Goal: Task Accomplishment & Management: Manage account settings

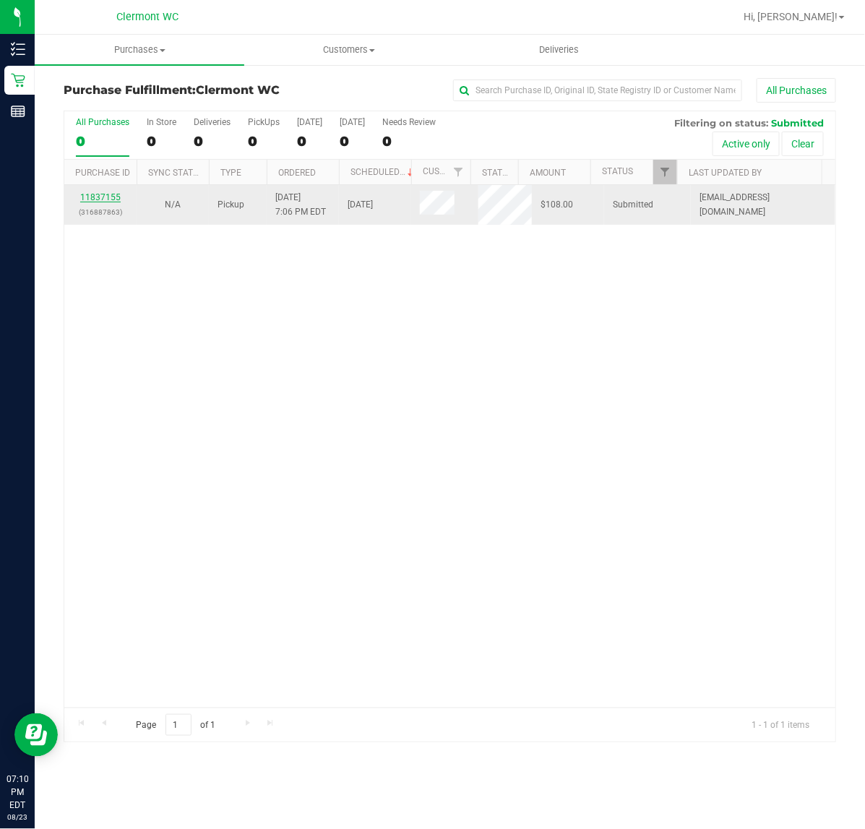
click at [103, 201] on link "11837155" at bounding box center [100, 197] width 40 height 10
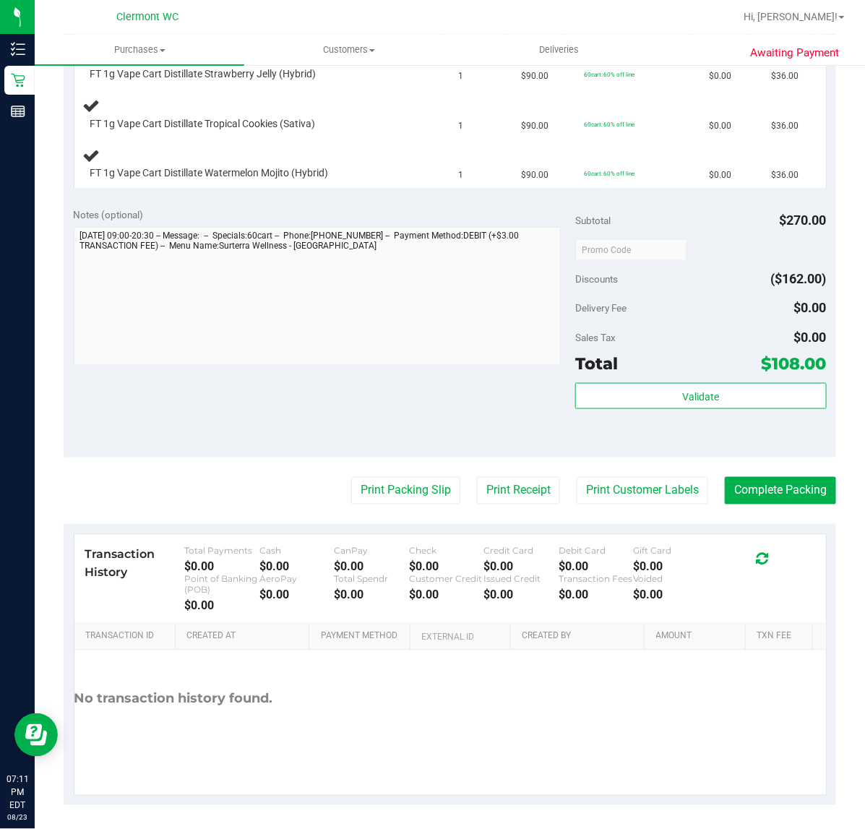
scroll to position [426, 0]
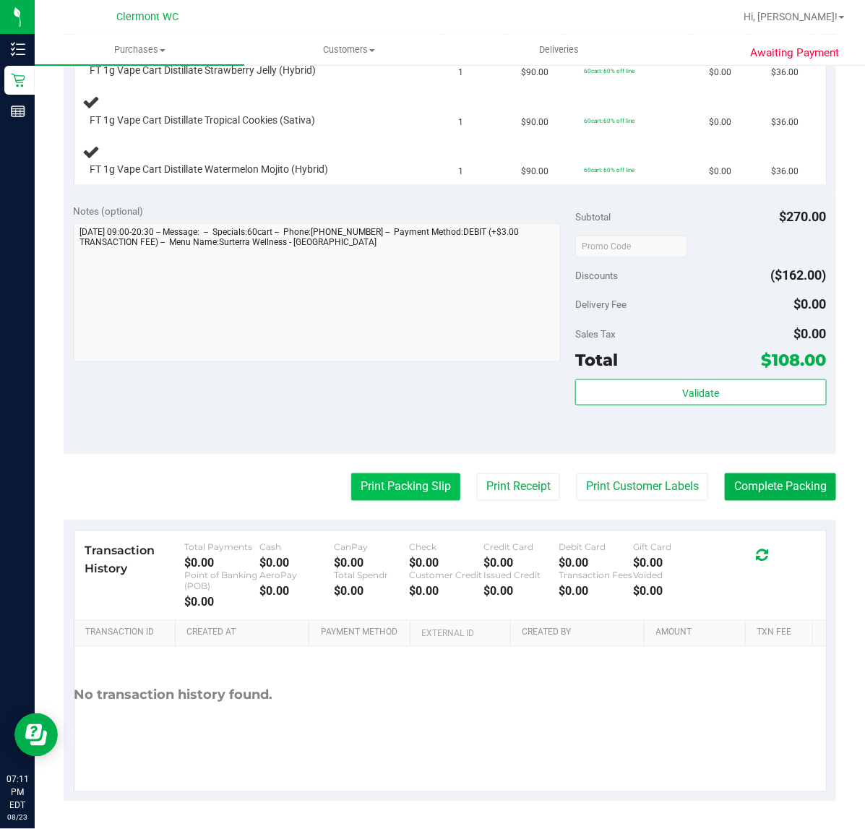
click at [377, 495] on button "Print Packing Slip" at bounding box center [405, 486] width 109 height 27
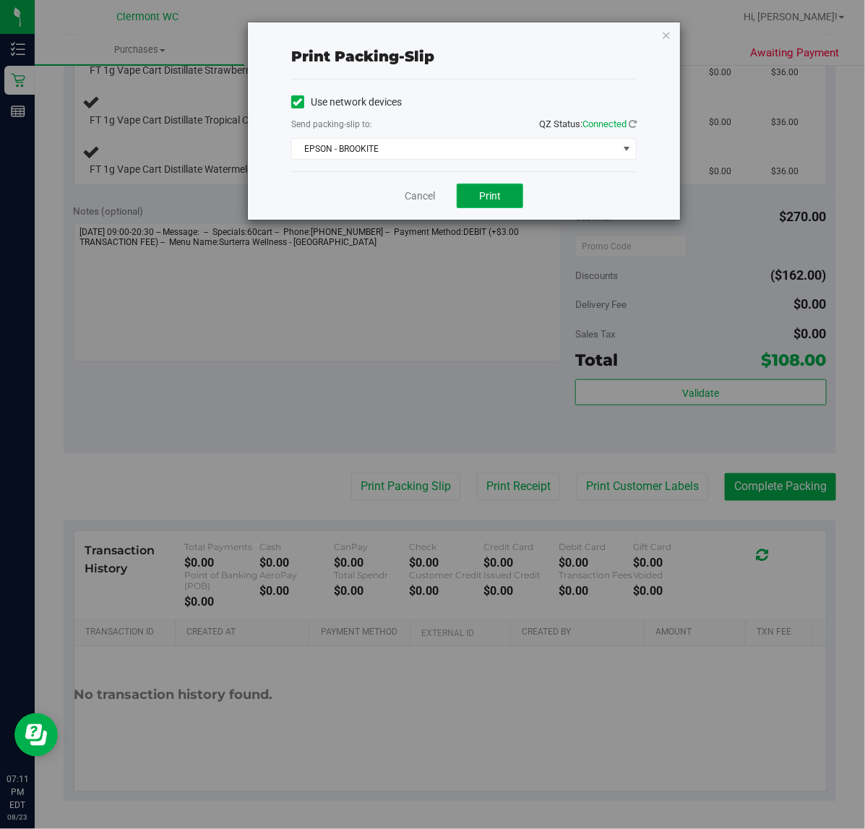
click at [502, 197] on button "Print" at bounding box center [490, 196] width 66 height 25
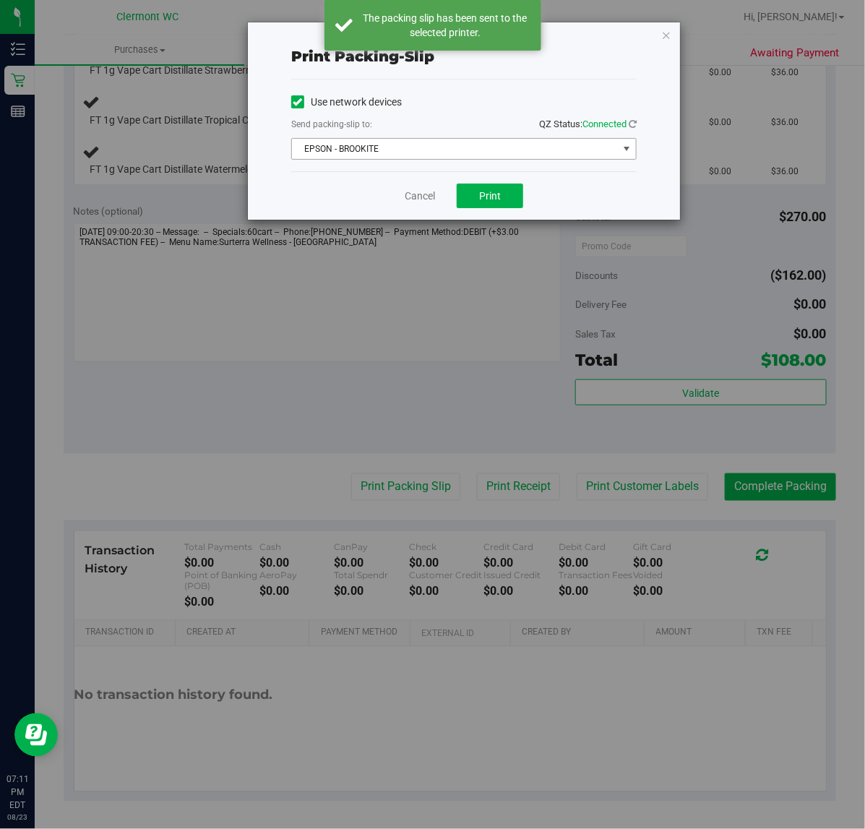
click at [507, 145] on span "EPSON - BROOKITE" at bounding box center [455, 149] width 326 height 20
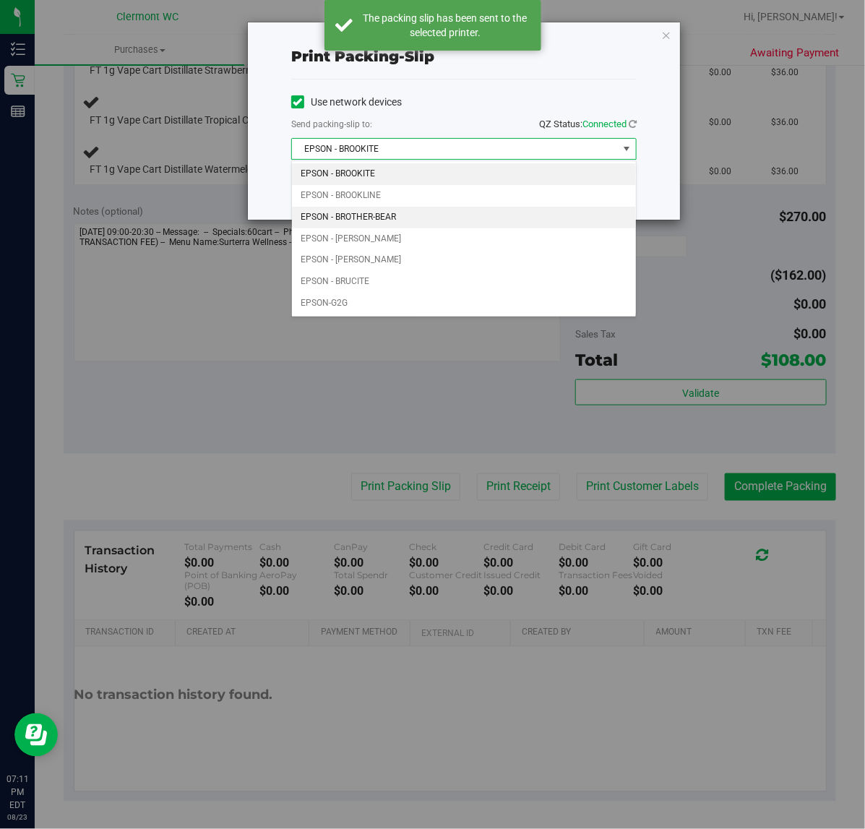
click at [428, 213] on li "EPSON - BROTHER-BEAR" at bounding box center [464, 218] width 344 height 22
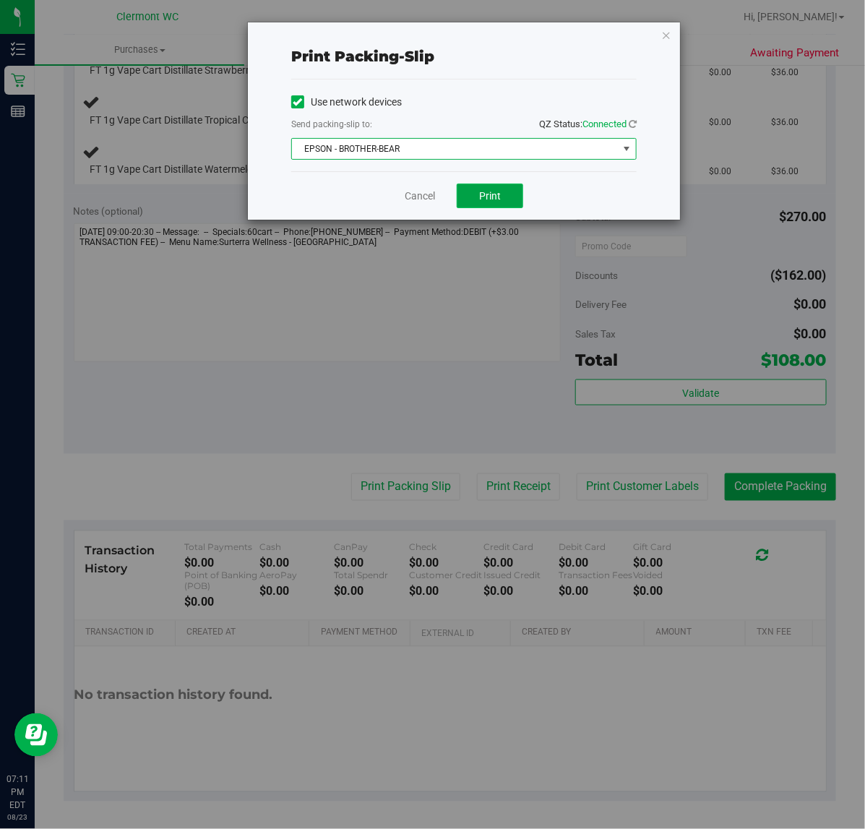
click at [484, 192] on span "Print" at bounding box center [490, 196] width 22 height 12
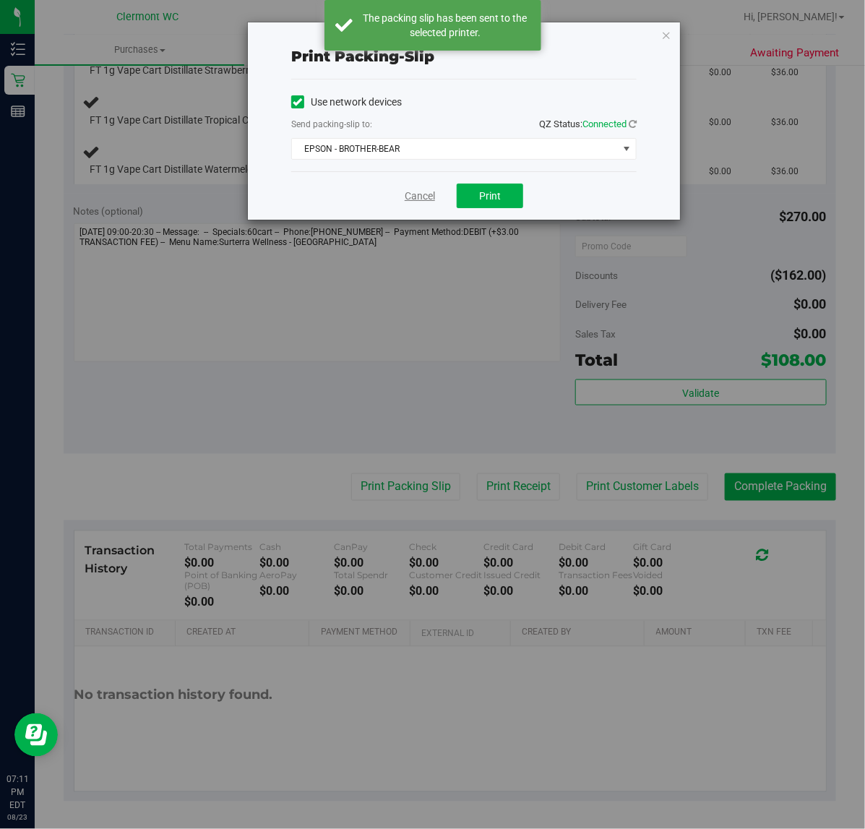
click at [416, 195] on link "Cancel" at bounding box center [420, 196] width 30 height 15
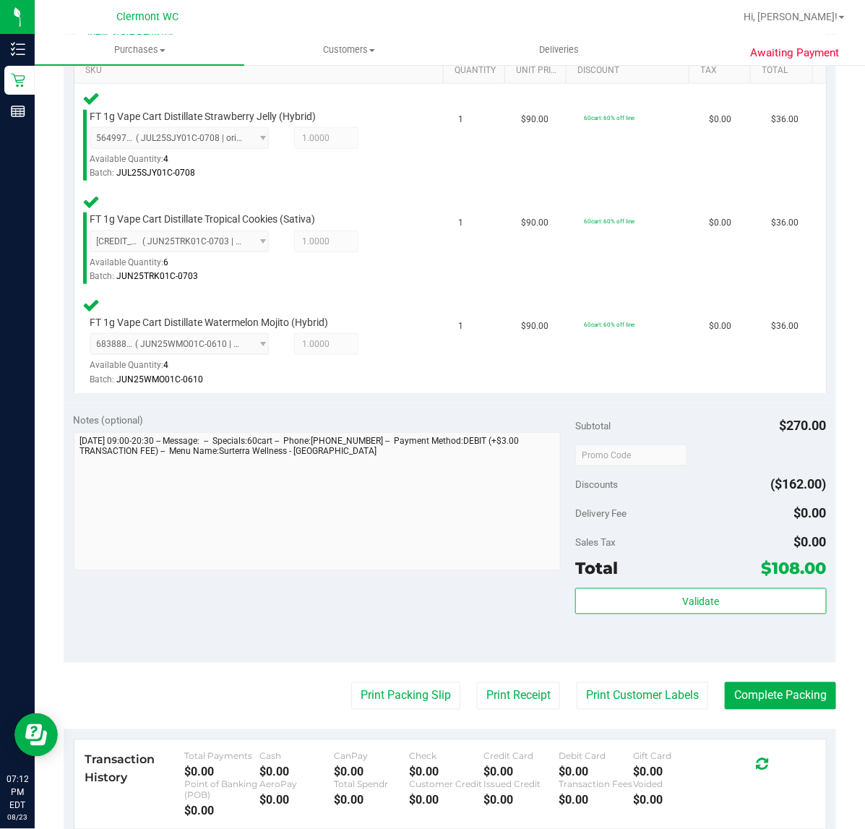
scroll to position [585, 0]
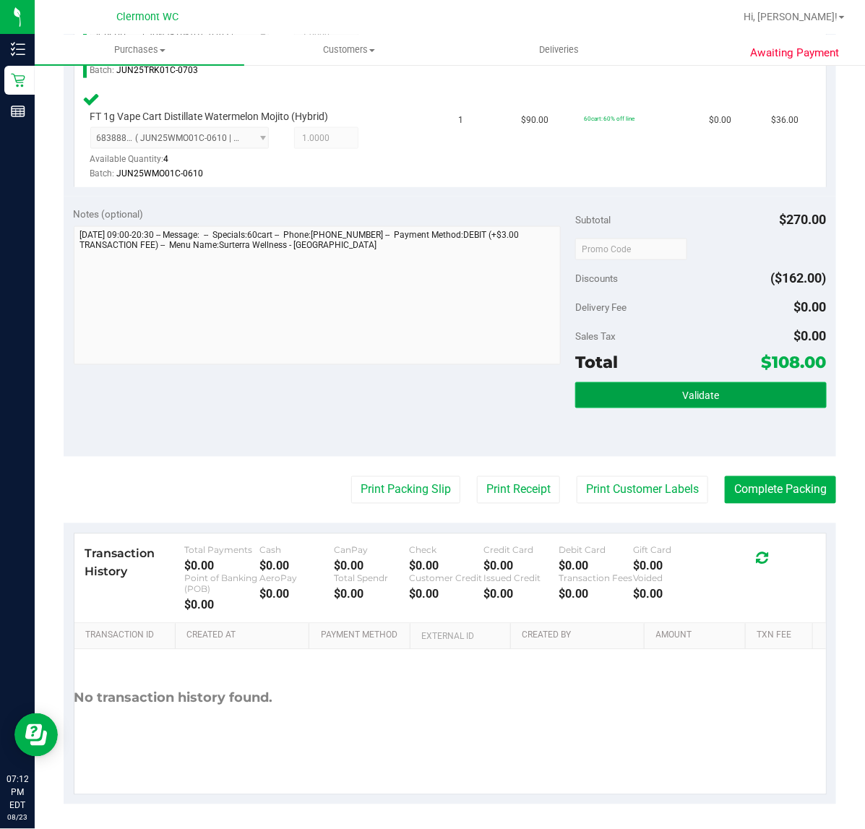
click at [648, 390] on button "Validate" at bounding box center [700, 395] width 251 height 26
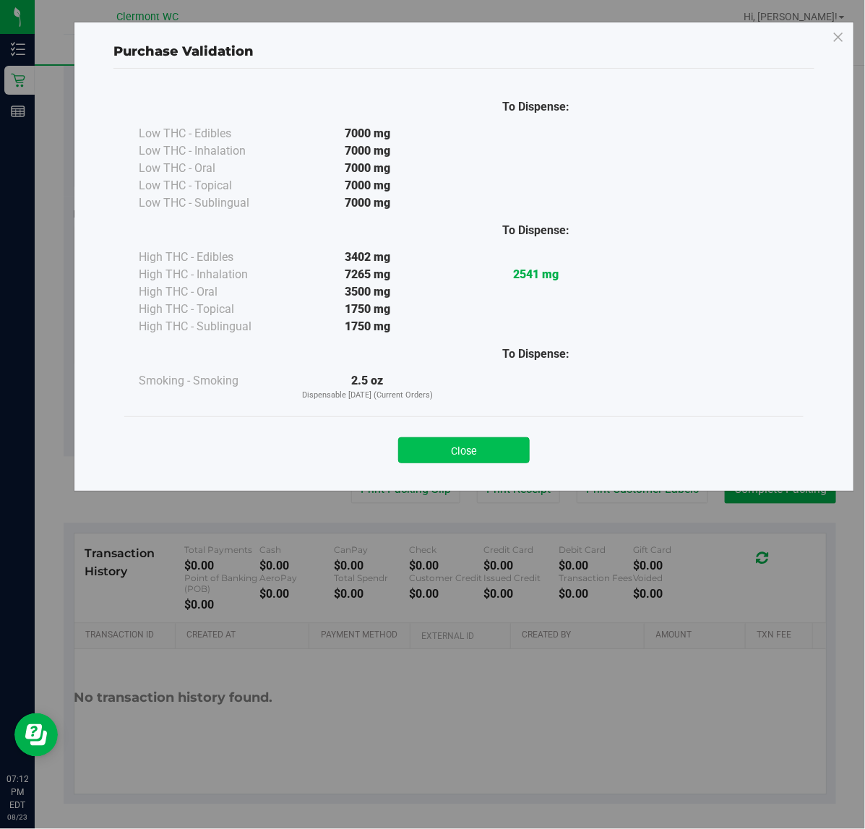
click at [459, 442] on button "Close" at bounding box center [464, 450] width 132 height 26
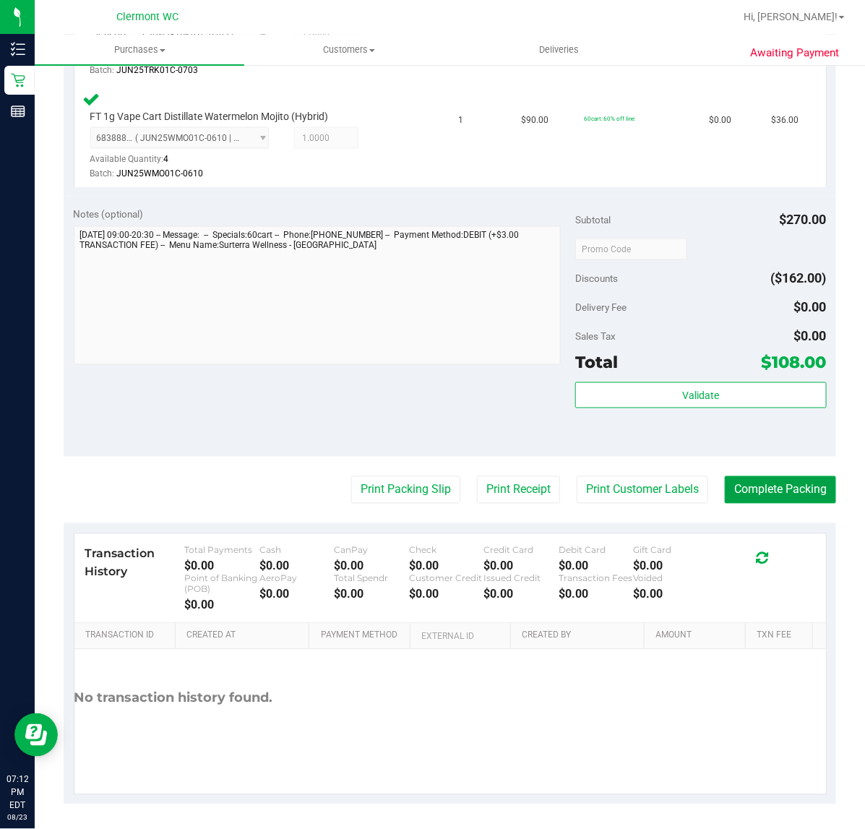
drag, startPoint x: 770, startPoint y: 483, endPoint x: 796, endPoint y: 450, distance: 42.1
click at [771, 481] on button "Complete Packing" at bounding box center [780, 489] width 111 height 27
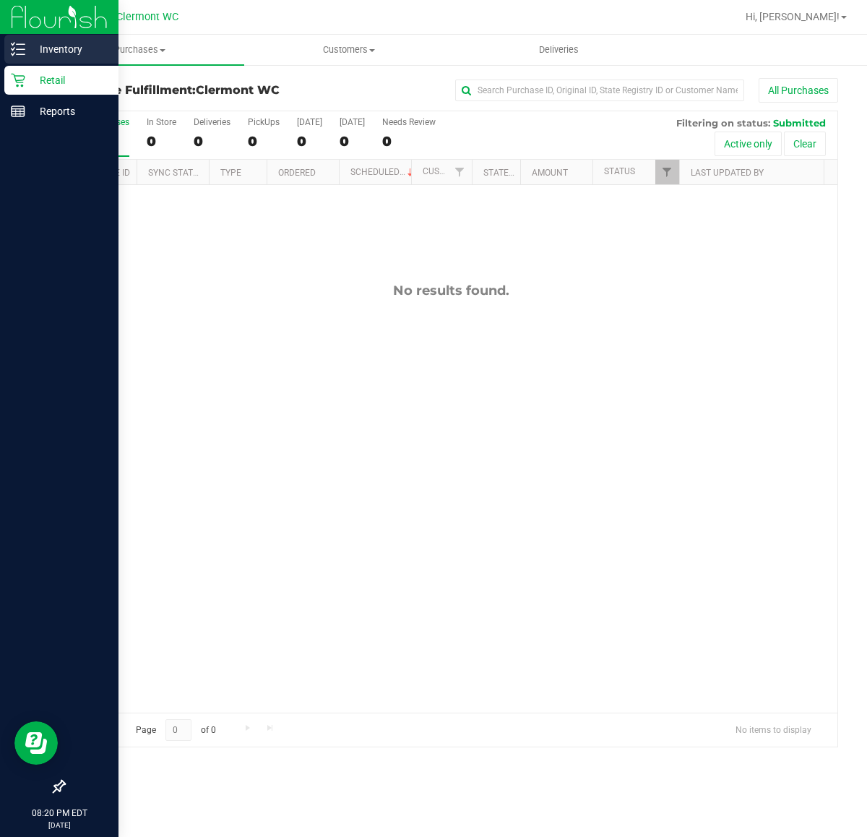
click at [20, 54] on line at bounding box center [21, 54] width 8 height 0
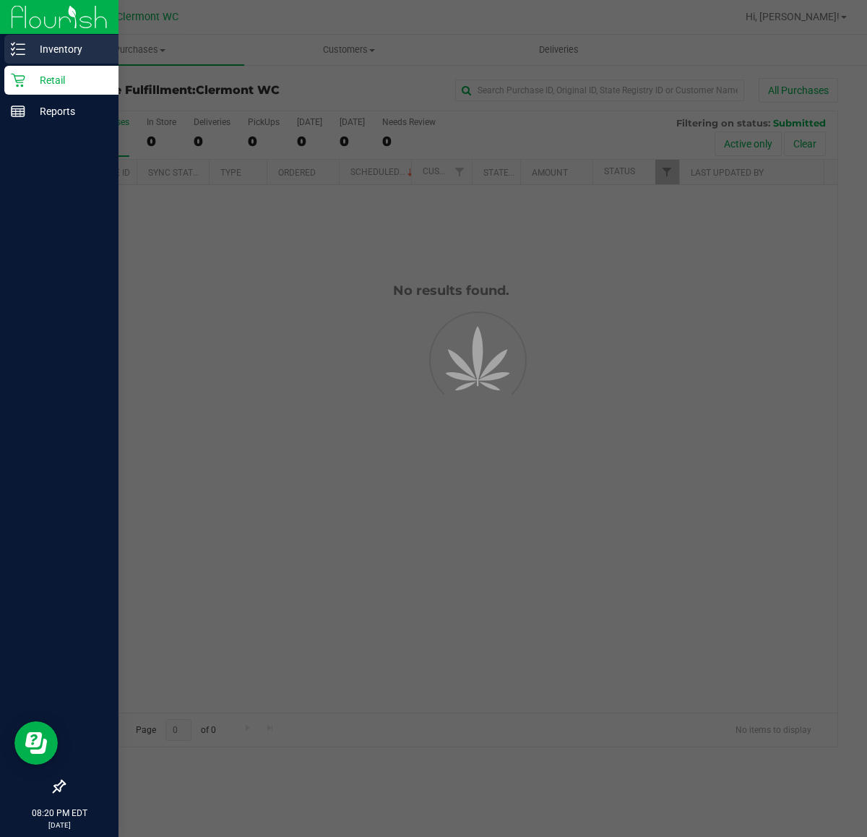
click at [66, 47] on p "Inventory" at bounding box center [68, 48] width 87 height 17
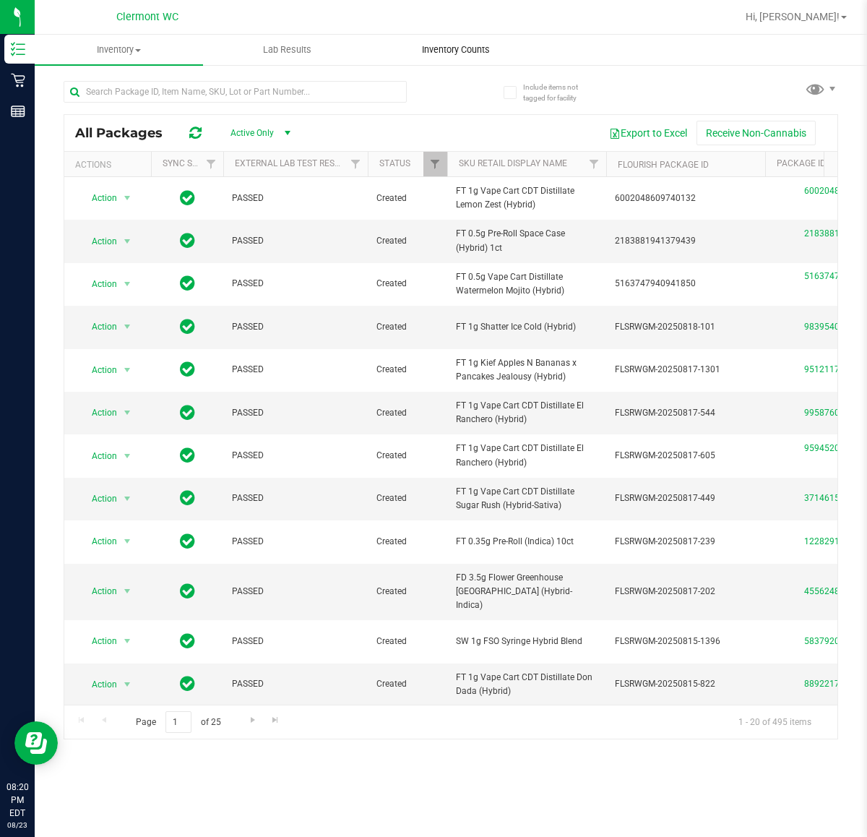
click at [471, 46] on span "Inventory Counts" at bounding box center [456, 49] width 107 height 13
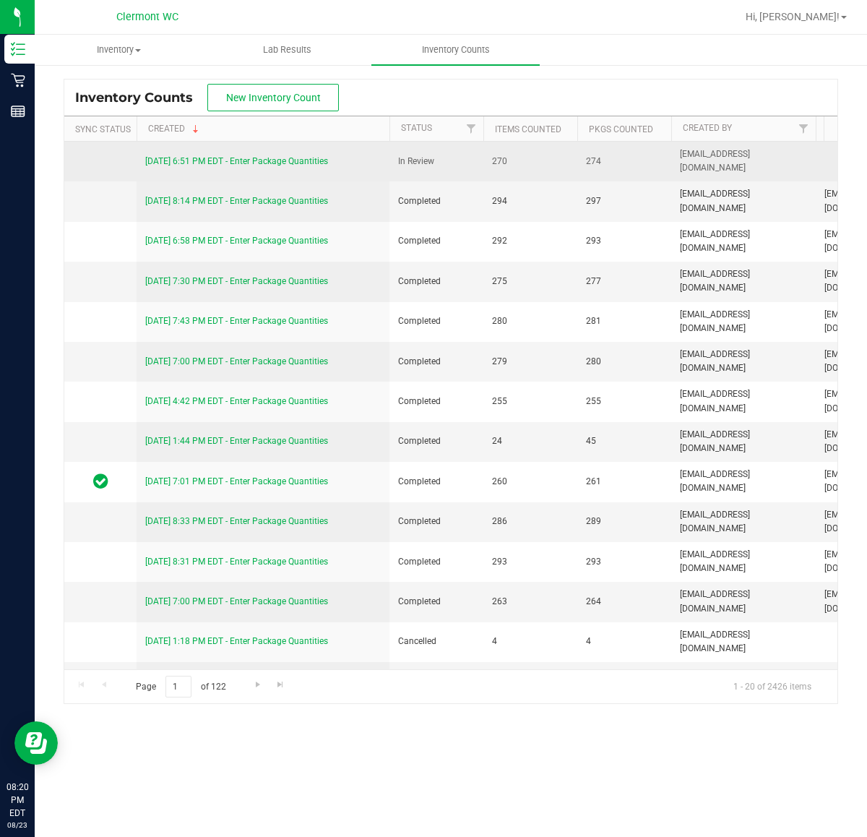
click at [296, 164] on link "8/23/25 6:51 PM EDT - Enter Package Quantities" at bounding box center [236, 161] width 183 height 10
click at [306, 166] on link "8/23/25 6:51 PM EDT - Enter Package Quantities" at bounding box center [236, 161] width 183 height 10
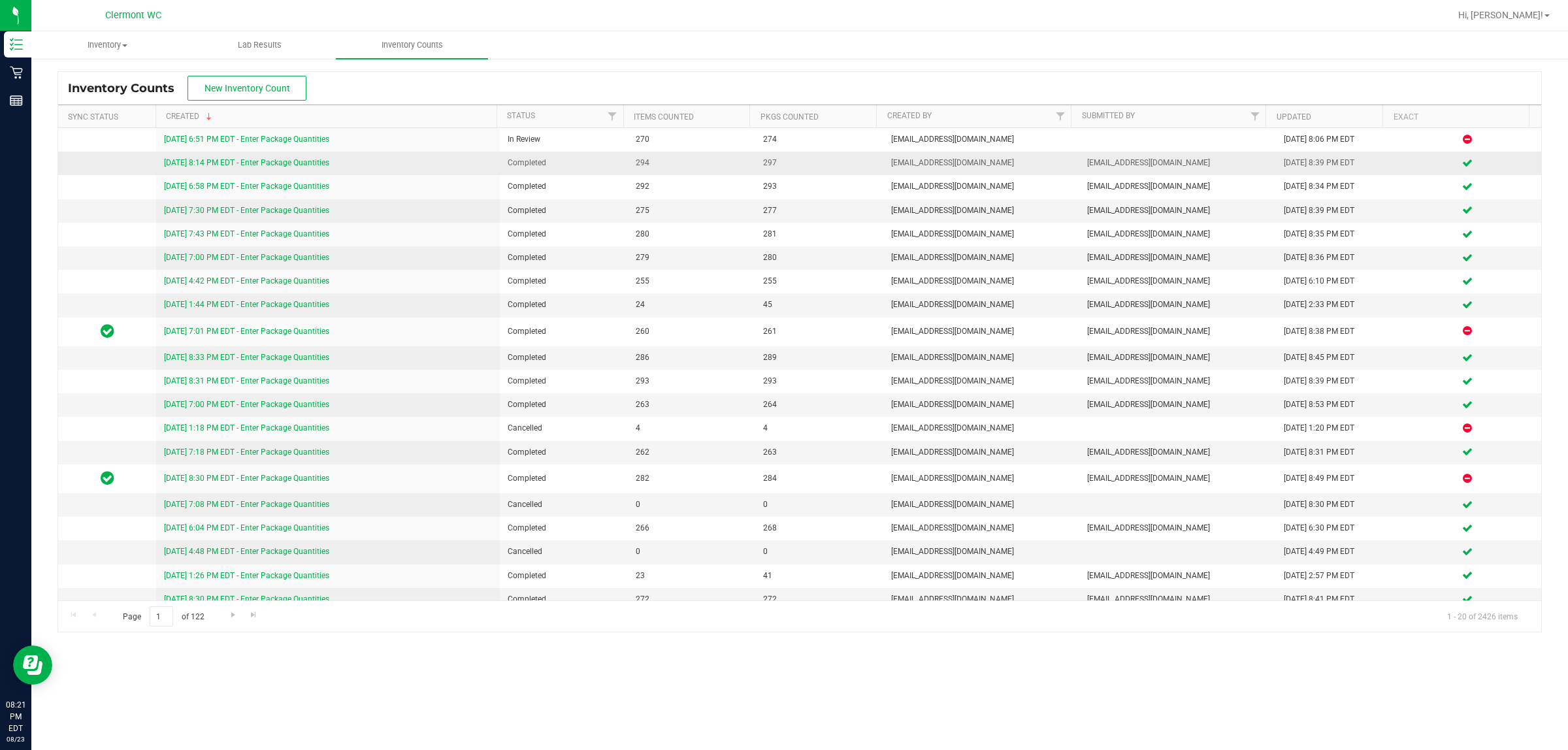
click at [16, 72] on icon at bounding box center [16, 73] width 13 height 13
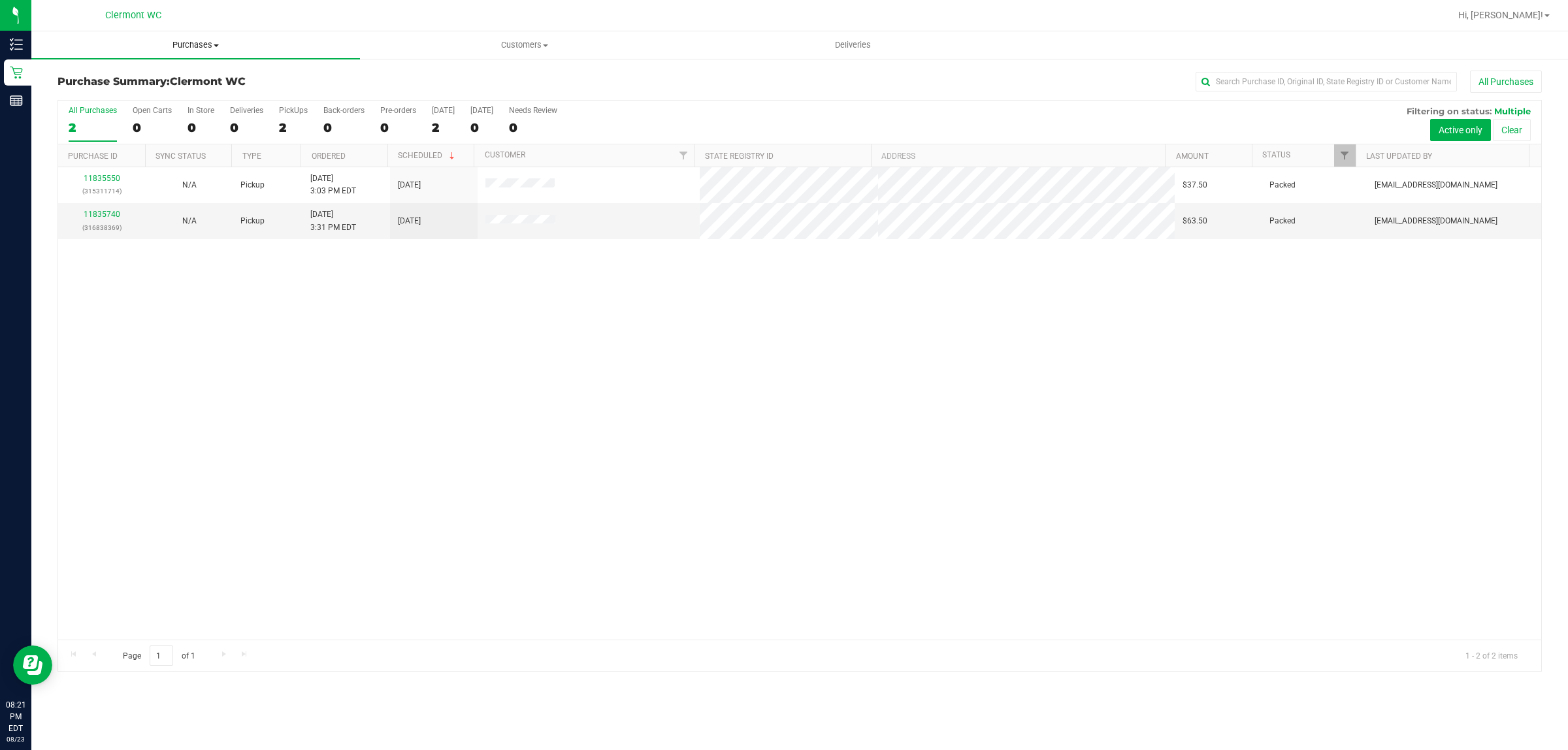
click at [218, 42] on span "Purchases" at bounding box center [196, 44] width 329 height 12
click at [119, 91] on li "Fulfillment" at bounding box center [196, 94] width 329 height 15
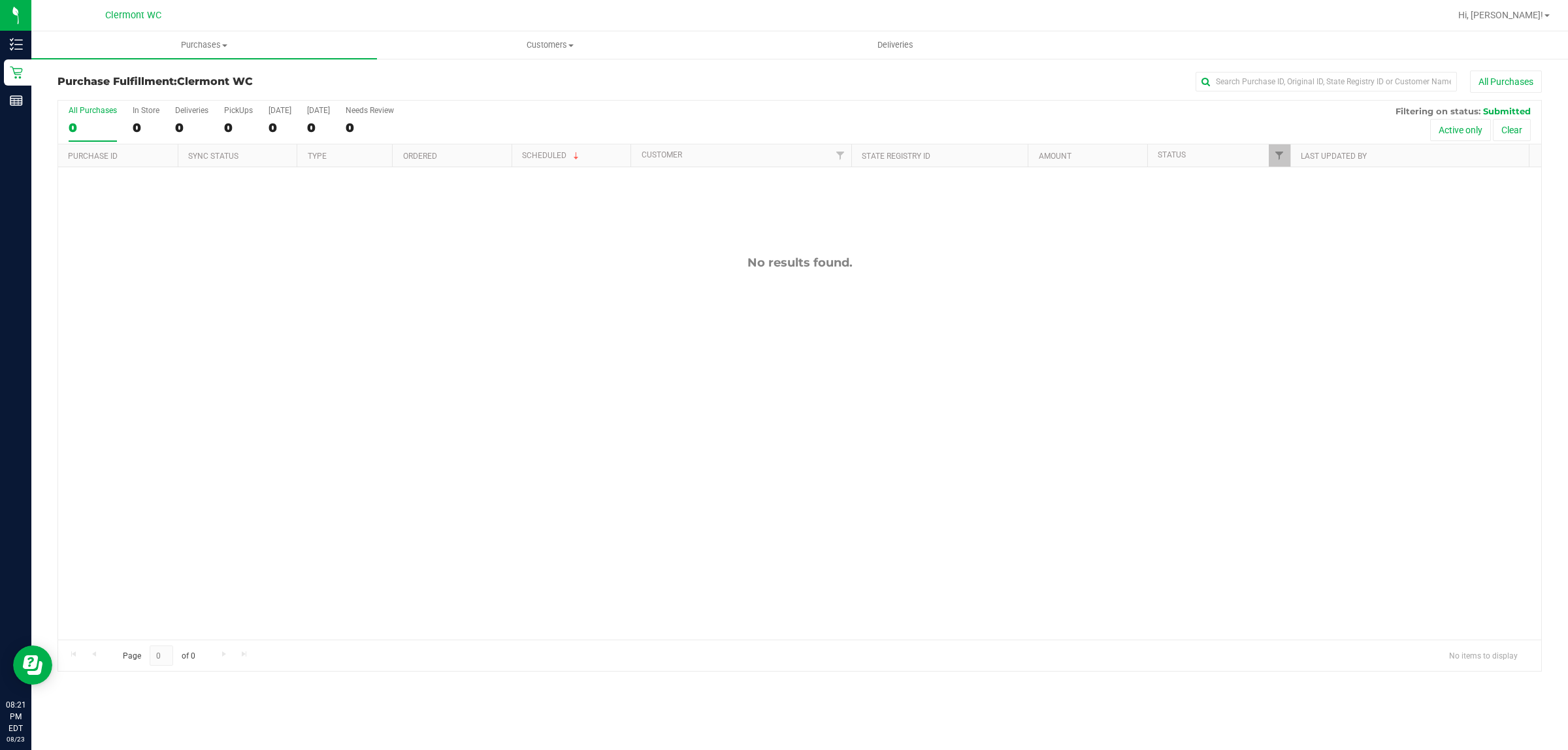
click at [269, 286] on div "No results found." at bounding box center [799, 447] width 1483 height 560
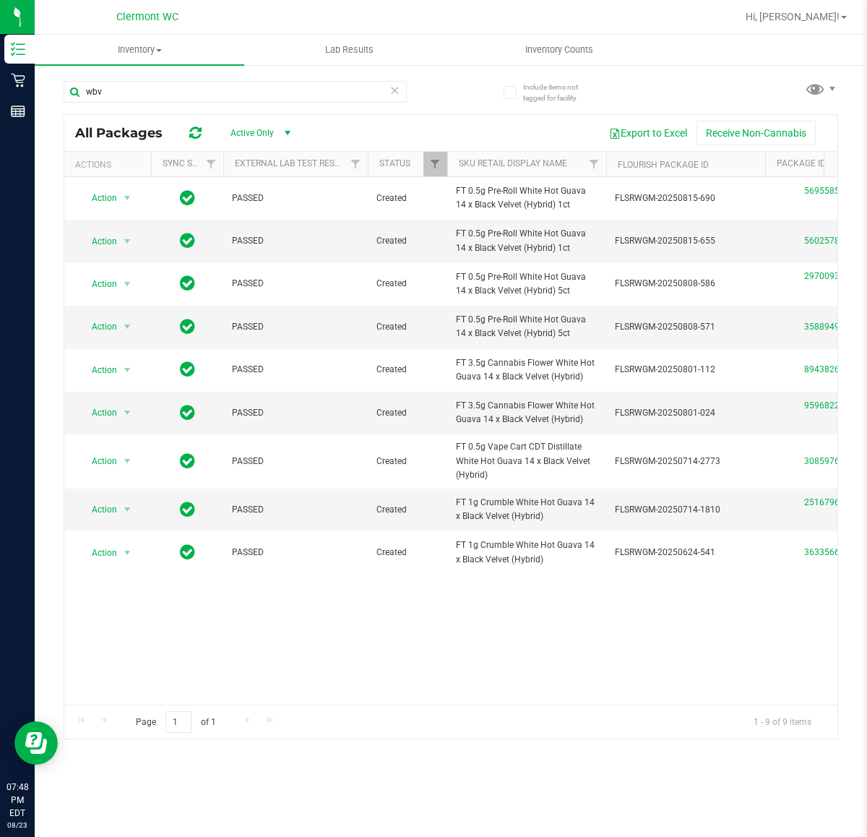
scroll to position [0, 884]
